Goal: Task Accomplishment & Management: Use online tool/utility

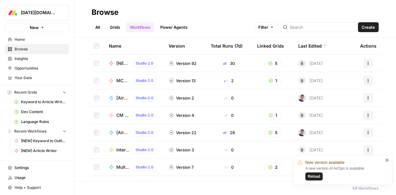
click at [117, 79] on span "MC Article Writer" at bounding box center [123, 81] width 14 height 6
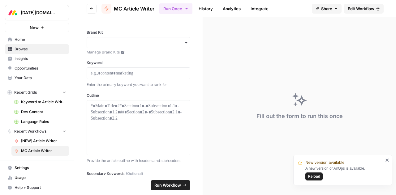
click at [90, 10] on icon "button" at bounding box center [92, 9] width 4 height 4
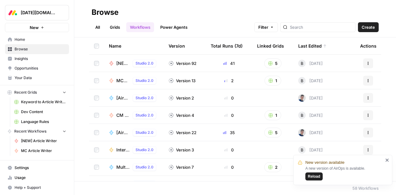
click at [119, 133] on span "[AirOps] [Wordpress] Publish Cornerstone Post" at bounding box center [123, 133] width 14 height 6
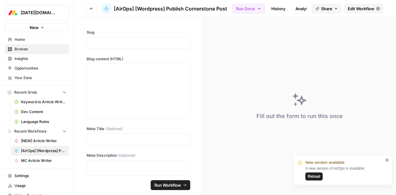
click at [93, 10] on button "Go back" at bounding box center [92, 9] width 10 height 10
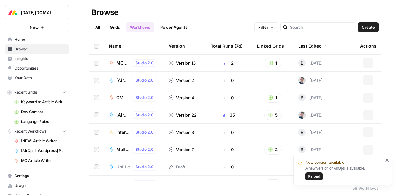
scroll to position [18, 0]
click at [118, 132] on span "Internal Linking Optimizer" at bounding box center [123, 132] width 14 height 6
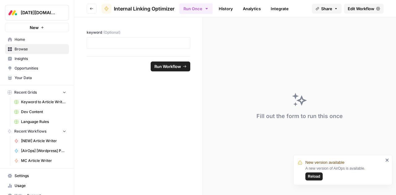
click at [92, 11] on button "Go back" at bounding box center [92, 9] width 10 height 10
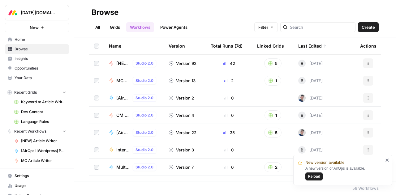
click at [117, 166] on span "Multilingual Article Writer" at bounding box center [123, 167] width 14 height 6
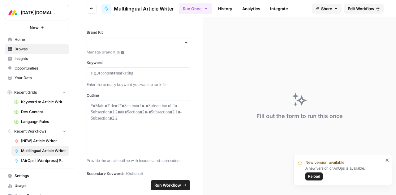
click at [90, 8] on icon "button" at bounding box center [92, 9] width 4 height 4
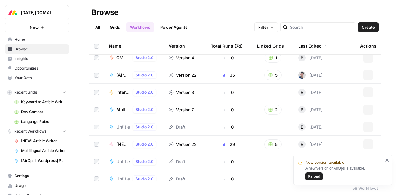
scroll to position [58, 0]
click at [25, 113] on span "Dev Content" at bounding box center [43, 112] width 45 height 6
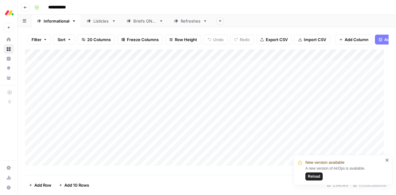
click at [387, 161] on icon "close" at bounding box center [386, 160] width 3 height 3
click at [237, 60] on div "Add Column" at bounding box center [206, 109] width 363 height 121
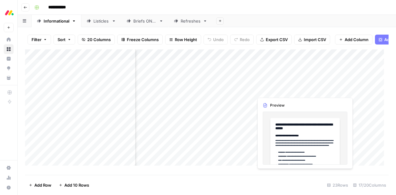
click at [271, 90] on div "Add Column" at bounding box center [206, 109] width 363 height 121
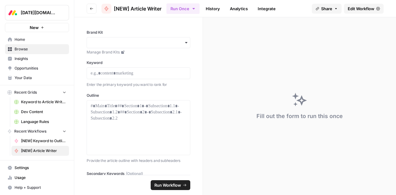
click at [359, 9] on span "Edit Workflow" at bounding box center [361, 9] width 27 height 6
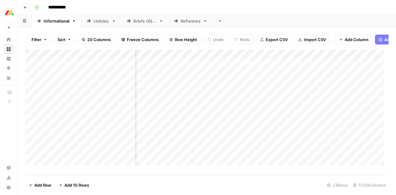
scroll to position [0, 179]
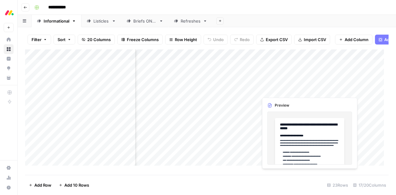
click at [282, 90] on div "Add Column" at bounding box center [206, 109] width 363 height 121
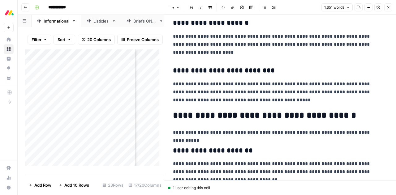
scroll to position [814, 0]
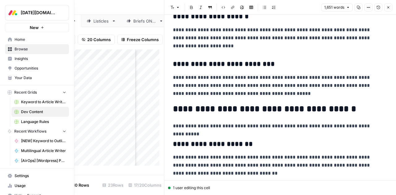
drag, startPoint x: 40, startPoint y: 88, endPoint x: 154, endPoint y: 37, distance: 125.3
click at [154, 37] on div "**********" at bounding box center [198, 97] width 396 height 195
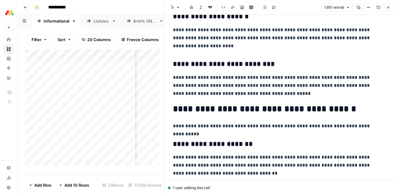
click at [387, 9] on icon "button" at bounding box center [388, 8] width 4 height 4
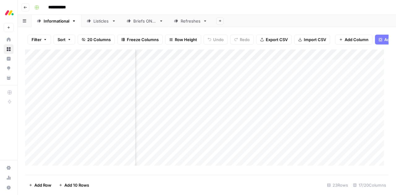
scroll to position [0, 632]
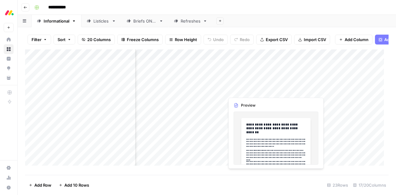
click at [249, 91] on div "Add Column" at bounding box center [206, 109] width 363 height 121
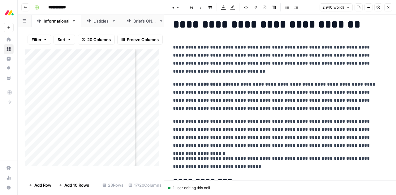
scroll to position [22, 0]
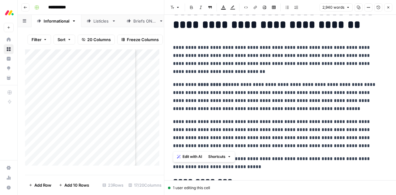
drag, startPoint x: 354, startPoint y: 146, endPoint x: 172, endPoint y: 46, distance: 207.8
click at [191, 158] on span "Edit with AI" at bounding box center [191, 157] width 19 height 6
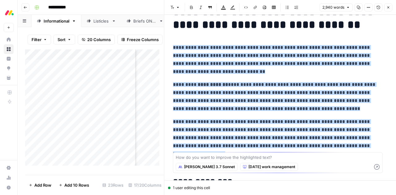
click at [199, 166] on span "Claude 3.7 Sonnet" at bounding box center [209, 167] width 51 height 6
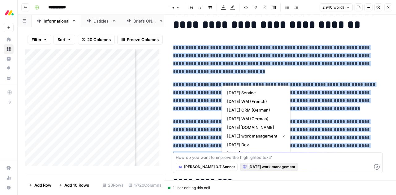
click at [248, 168] on span "[DATE] work management" at bounding box center [271, 167] width 47 height 6
click at [284, 159] on textarea at bounding box center [278, 157] width 204 height 6
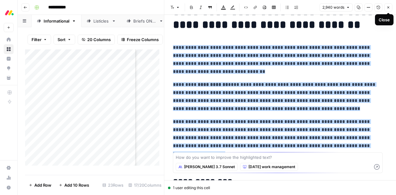
click at [389, 8] on icon "button" at bounding box center [388, 8] width 4 height 4
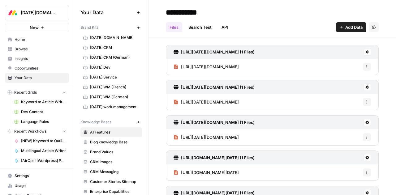
click at [112, 108] on span "[DATE] work management" at bounding box center [114, 107] width 49 height 6
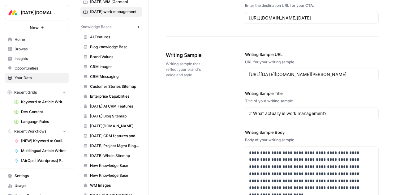
scroll to position [96, 0]
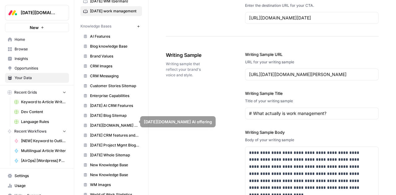
click at [108, 113] on span "Monday Blog Sitemap" at bounding box center [114, 116] width 49 height 6
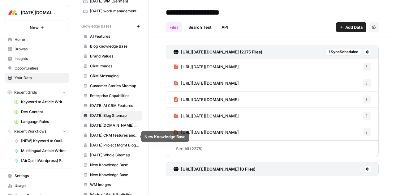
scroll to position [122, 0]
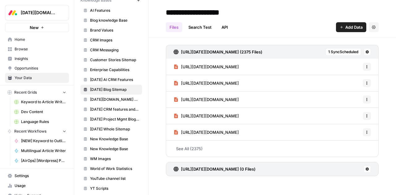
click at [103, 38] on span "CRM Images" at bounding box center [114, 40] width 49 height 6
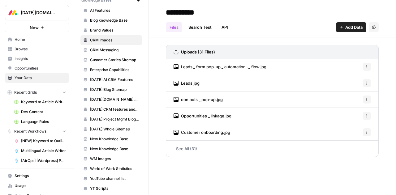
click at [219, 67] on span "Leads _ form pop-up _ automation -_ flow.jpg" at bounding box center [223, 67] width 85 height 6
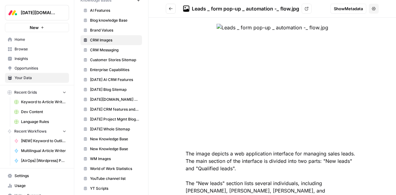
scroll to position [23, 0]
